Goal: Book appointment/travel/reservation

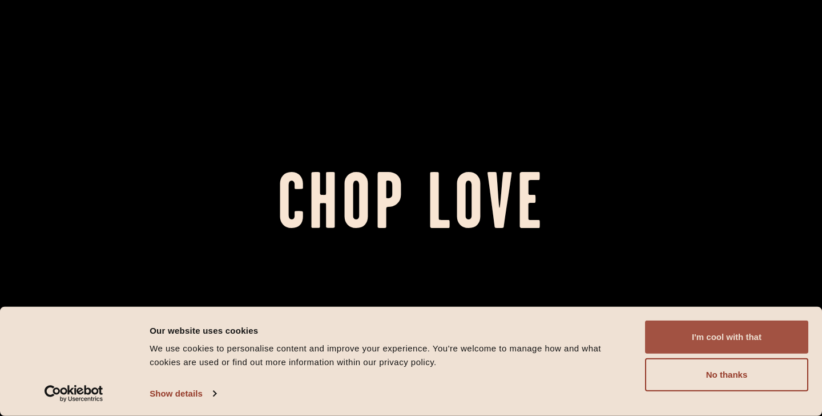
click at [699, 337] on button "I'm cool with that" at bounding box center [726, 336] width 163 height 33
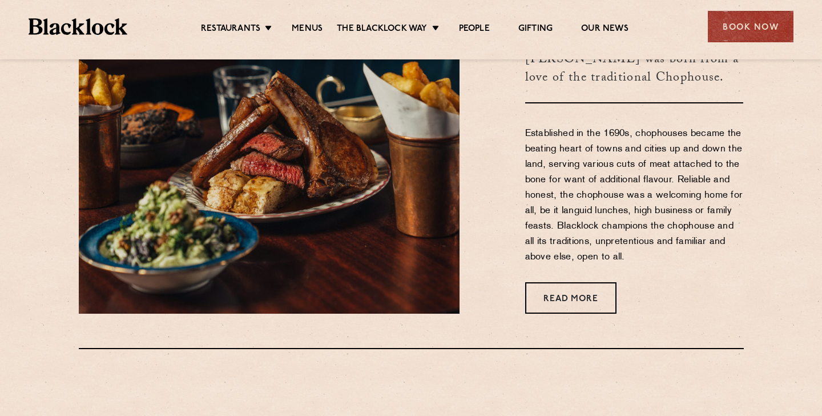
scroll to position [481, 0]
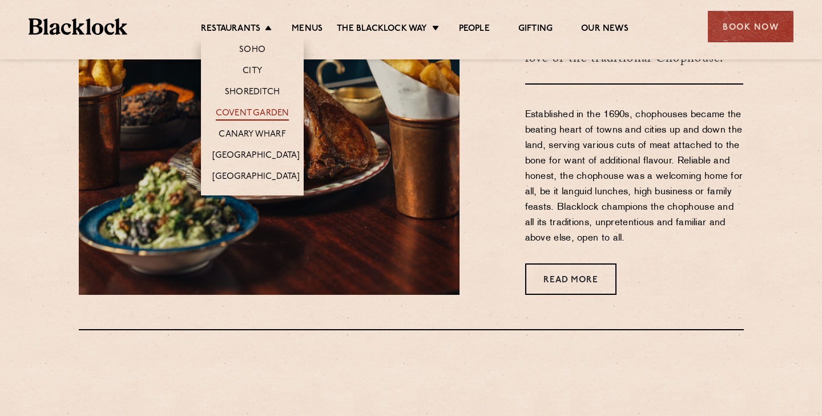
click at [259, 115] on link "Covent Garden" at bounding box center [253, 114] width 74 height 13
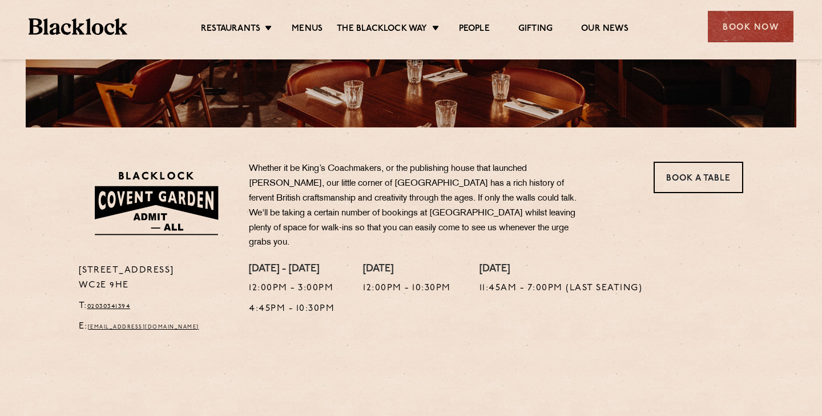
scroll to position [318, 0]
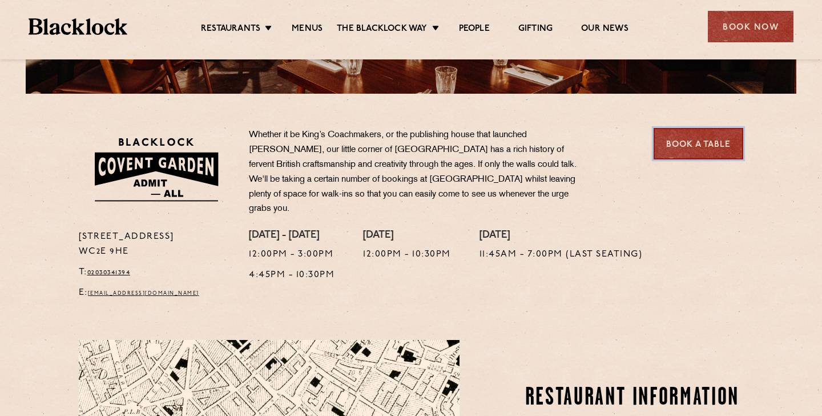
click at [670, 144] on link "Book a Table" at bounding box center [699, 143] width 90 height 31
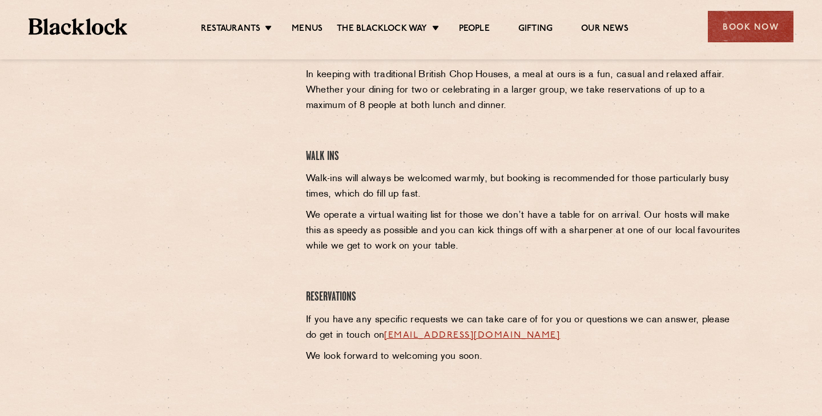
scroll to position [363, 0]
